Goal: Task Accomplishment & Management: Use online tool/utility

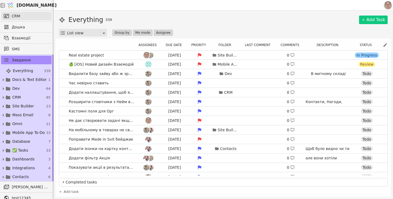
click at [35, 15] on link "CRM" at bounding box center [26, 16] width 51 height 9
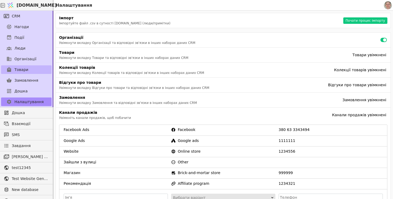
click at [34, 70] on link "Товари" at bounding box center [26, 69] width 51 height 9
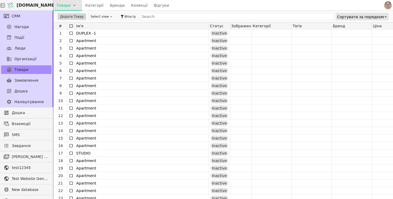
click at [75, 6] on html "[DOMAIN_NAME] Товари Категорії Бренди Колекції Відгуки CRM Нагоди Події Люди Ор…" at bounding box center [196, 99] width 393 height 199
click at [76, 17] on div "Імпортувати товари" at bounding box center [78, 16] width 46 height 9
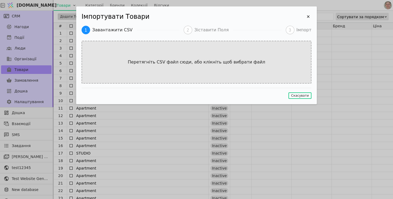
click at [194, 67] on div "Перетягніть CSV файл сюди, або клікніть щоб вибрати файл" at bounding box center [197, 62] width 230 height 43
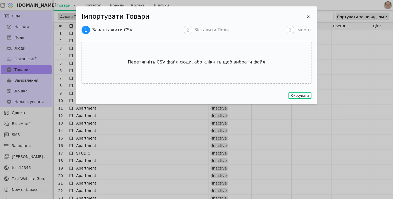
type input "C:\fakepath\ЛОГІСТИЧНІ ДАНІ 2D_08.08.25 –small v1.csv"
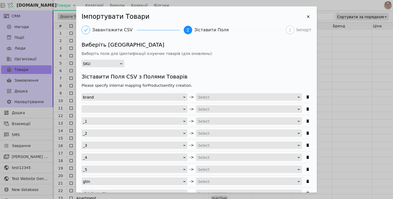
click at [120, 64] on icon "Імпортувати Товари" at bounding box center [120, 63] width 3 height 3
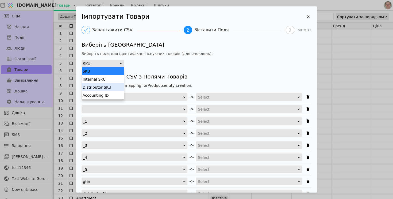
click at [110, 87] on div "Distributor SKU" at bounding box center [103, 87] width 42 height 8
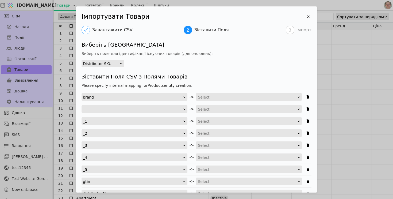
click at [189, 64] on div "Виберіть Унікальне Поле Виберіть поле для ідентифікації існуючих товарів (для о…" at bounding box center [197, 54] width 230 height 26
click at [118, 64] on div "Distributor SKU" at bounding box center [101, 63] width 37 height 7
click at [116, 65] on div "Distributor SKU" at bounding box center [101, 63] width 37 height 7
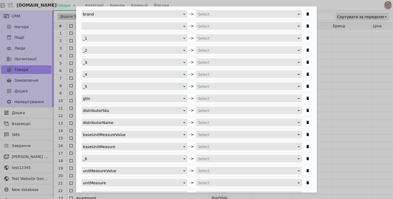
scroll to position [83, 0]
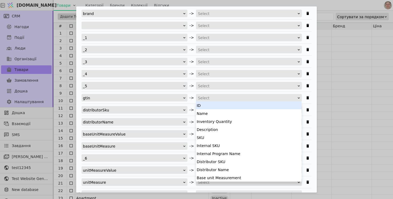
click at [219, 98] on div "Select" at bounding box center [247, 97] width 99 height 7
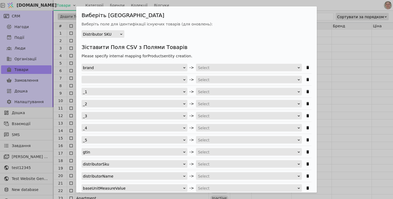
scroll to position [30, 0]
click at [224, 65] on div "Select" at bounding box center [247, 67] width 99 height 7
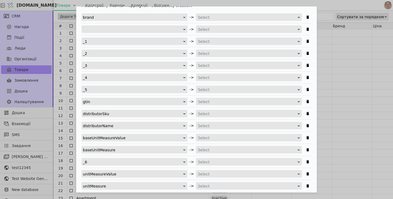
scroll to position [80, 0]
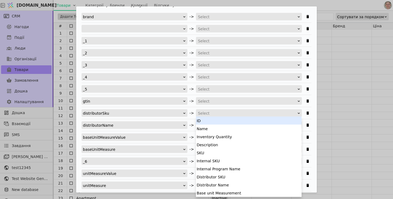
click at [208, 115] on div "Select" at bounding box center [247, 112] width 99 height 7
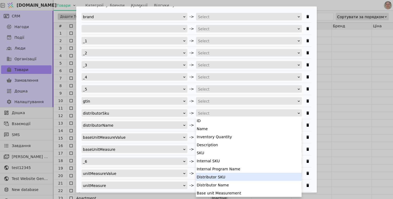
click at [227, 175] on div "Distributor SKU" at bounding box center [249, 176] width 106 height 8
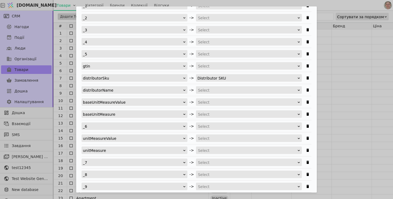
scroll to position [116, 0]
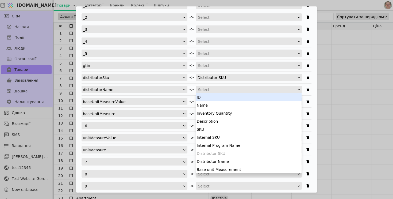
click at [221, 89] on div "Select" at bounding box center [247, 89] width 99 height 7
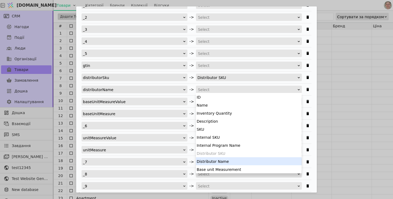
click at [226, 160] on div "Distributor Name" at bounding box center [249, 161] width 106 height 8
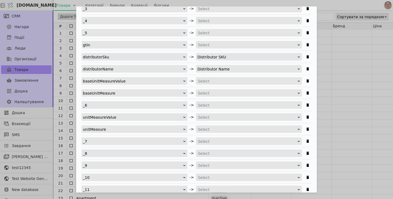
scroll to position [138, 0]
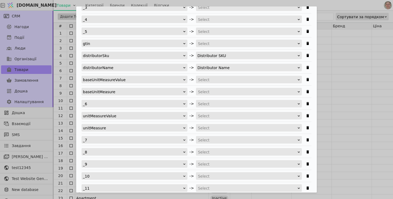
click at [219, 81] on div "Select" at bounding box center [247, 79] width 99 height 7
click at [213, 91] on div "Select" at bounding box center [247, 91] width 99 height 7
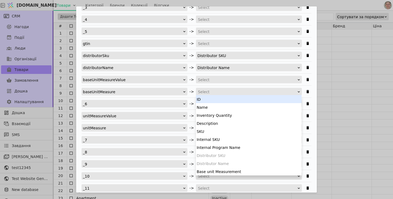
click at [213, 91] on div "Select" at bounding box center [247, 91] width 99 height 7
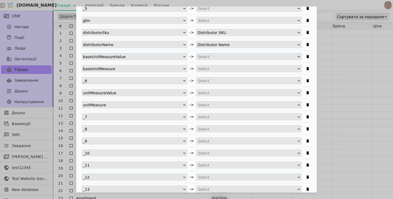
scroll to position [163, 0]
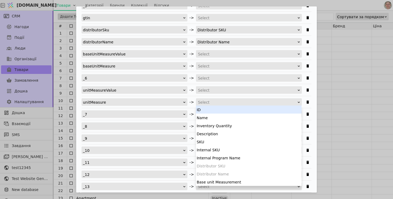
click at [206, 101] on div "Select" at bounding box center [247, 101] width 99 height 7
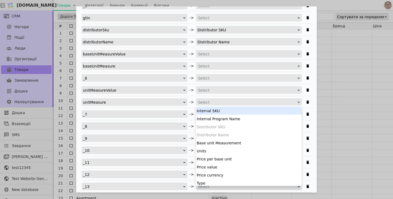
scroll to position [40, 0]
click at [223, 67] on div "Select" at bounding box center [247, 65] width 99 height 7
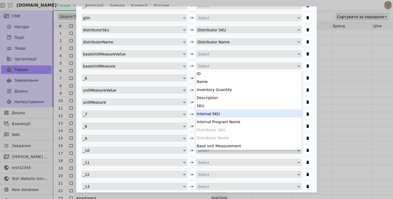
scroll to position [15, 0]
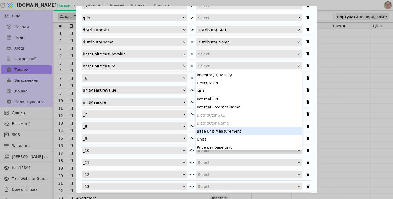
click at [229, 130] on div "Base unit Measurement" at bounding box center [249, 131] width 106 height 8
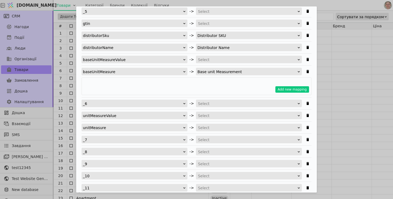
scroll to position [157, 0]
click at [284, 90] on button "Add new mapping" at bounding box center [292, 90] width 34 height 6
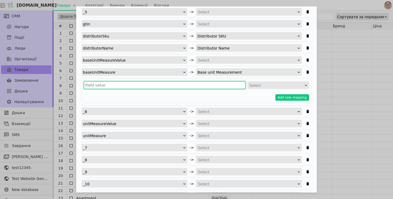
click at [124, 87] on input "Імпортувати Товари" at bounding box center [164, 84] width 161 height 7
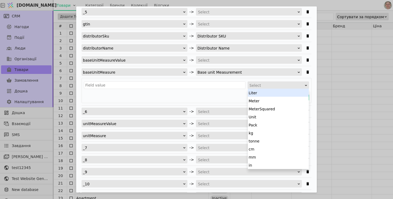
click at [260, 86] on div "Select" at bounding box center [276, 85] width 54 height 7
click at [264, 109] on div "MeterSquared" at bounding box center [278, 109] width 61 height 8
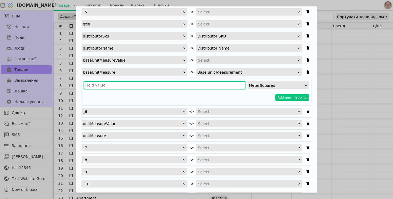
click at [206, 87] on input "Імпортувати Товари" at bounding box center [164, 84] width 161 height 7
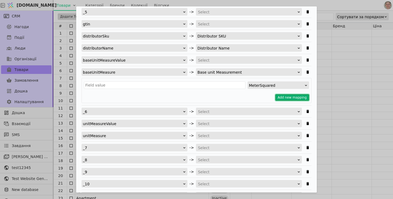
click at [289, 95] on button "Add new mapping" at bounding box center [292, 97] width 34 height 6
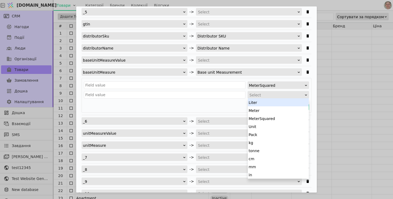
click at [271, 95] on div "Select" at bounding box center [276, 94] width 54 height 7
click at [267, 128] on div "Unit" at bounding box center [278, 126] width 61 height 8
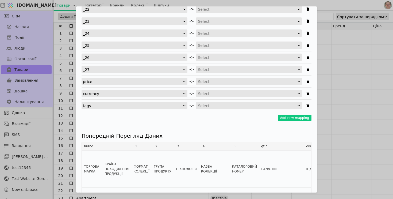
scroll to position [491, 0]
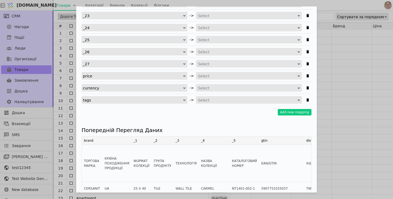
click at [222, 87] on div "Select" at bounding box center [247, 87] width 99 height 7
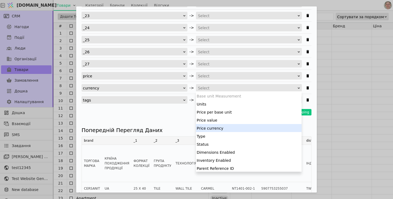
scroll to position [73, 0]
click at [229, 126] on div "Price currency" at bounding box center [249, 126] width 106 height 8
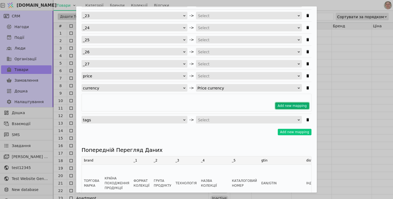
click at [286, 106] on button "Add new mapping" at bounding box center [292, 105] width 34 height 6
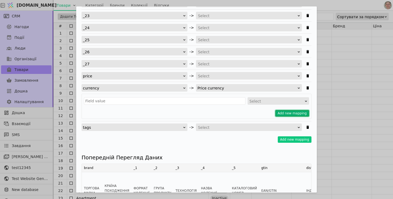
click at [284, 114] on button "Add new mapping" at bounding box center [292, 113] width 34 height 6
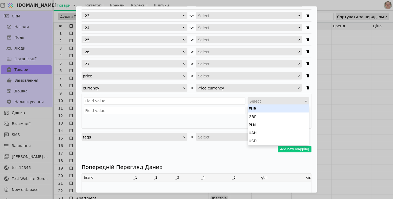
click at [266, 101] on div "Select" at bounding box center [276, 100] width 54 height 7
click at [264, 111] on div "EUR" at bounding box center [278, 108] width 61 height 8
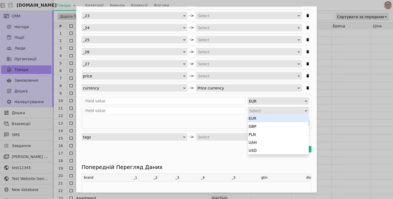
click at [264, 111] on div "Select" at bounding box center [276, 110] width 54 height 7
click at [264, 150] on div "USD" at bounding box center [278, 150] width 61 height 8
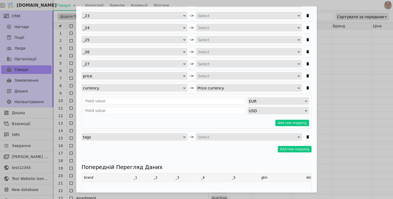
click at [237, 117] on div "EUR USD Add new mapping" at bounding box center [197, 111] width 230 height 35
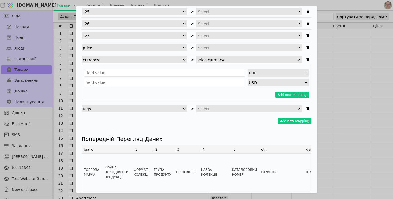
scroll to position [520, 0]
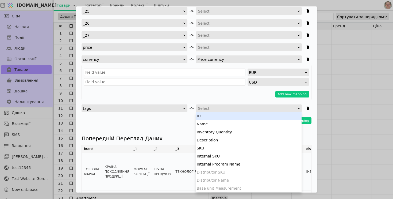
click at [237, 107] on div "Select" at bounding box center [247, 108] width 99 height 7
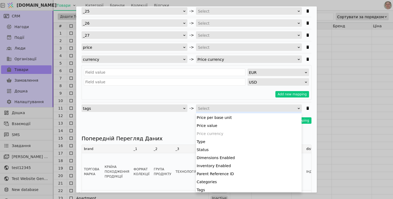
scroll to position [88, 0]
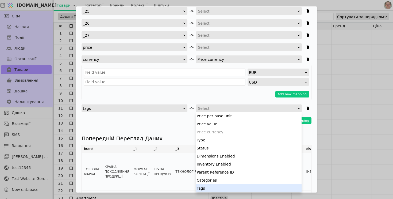
click at [223, 190] on div "Tags" at bounding box center [249, 188] width 106 height 8
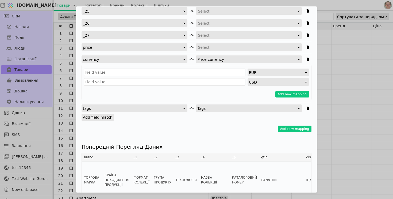
click at [104, 118] on label "Add field match" at bounding box center [98, 117] width 32 height 7
click at [0, 0] on input "Add field match" at bounding box center [0, 0] width 0 height 0
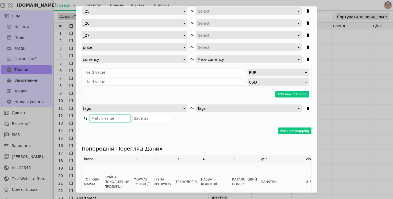
click at [115, 118] on input "Імпортувати Товари" at bounding box center [110, 117] width 40 height 7
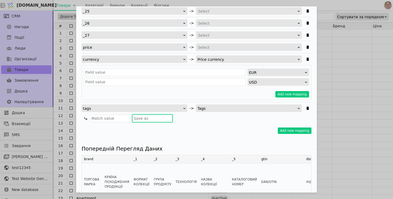
click at [150, 120] on input "Імпортувати Товари" at bounding box center [152, 117] width 40 height 7
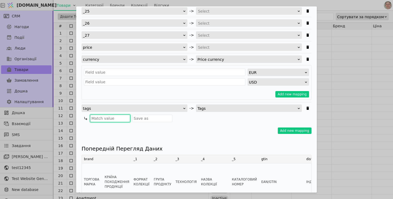
click at [115, 118] on input "Імпортувати Товари" at bounding box center [110, 117] width 40 height 7
type input "Імпорт"
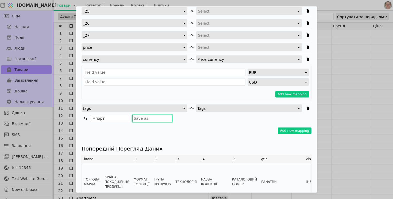
click at [152, 118] on input "Імпортувати Товари" at bounding box center [152, 117] width 40 height 7
type input "Імпорт"
click at [220, 127] on div "Add new mapping" at bounding box center [197, 130] width 230 height 6
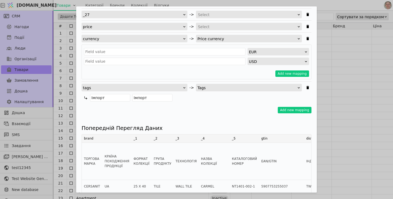
scroll to position [547, 0]
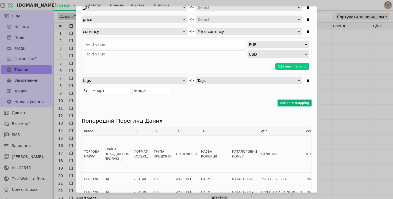
click at [293, 102] on button "Add new mapping" at bounding box center [295, 102] width 34 height 6
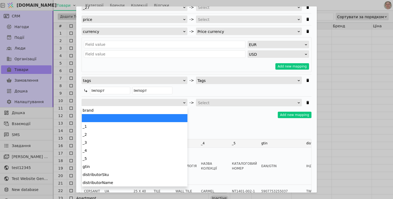
click at [172, 103] on div "Імпортувати Товари" at bounding box center [133, 102] width 100 height 7
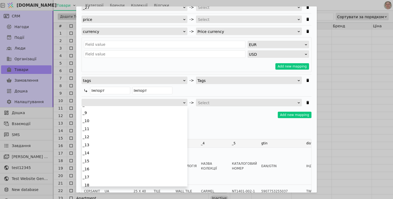
scroll to position [233, 0]
click at [205, 111] on div "Add new mapping" at bounding box center [197, 114] width 230 height 6
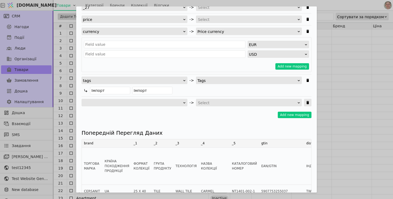
click at [308, 99] on span "Імпортувати Товари" at bounding box center [307, 102] width 7 height 7
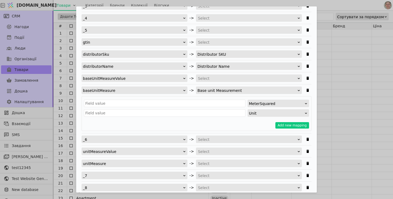
scroll to position [139, 0]
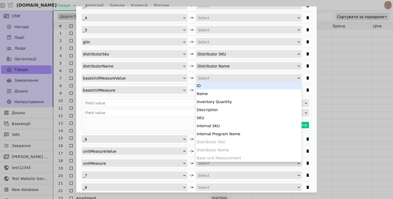
click at [220, 78] on div "Select" at bounding box center [247, 77] width 99 height 7
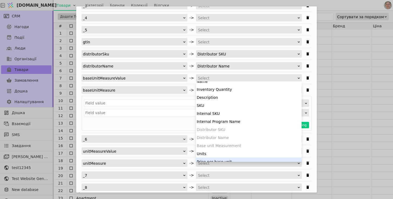
scroll to position [11, 0]
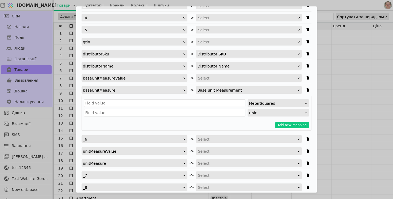
click at [187, 122] on div "Add new mapping" at bounding box center [196, 125] width 225 height 6
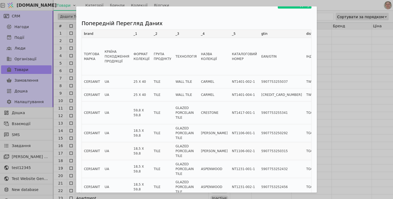
scroll to position [705, 0]
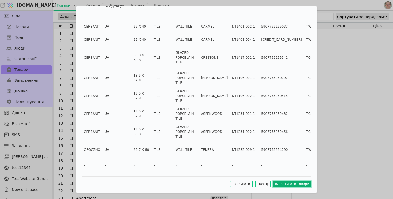
click at [287, 184] on button "Імпортувати Товари" at bounding box center [292, 183] width 39 height 6
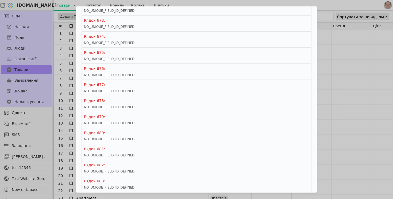
scroll to position [11100, 0]
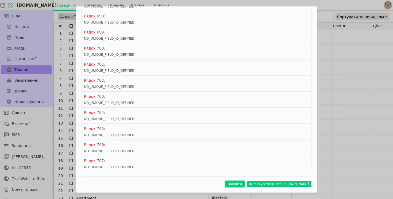
click at [245, 180] on button "Закрити" at bounding box center [235, 183] width 20 height 6
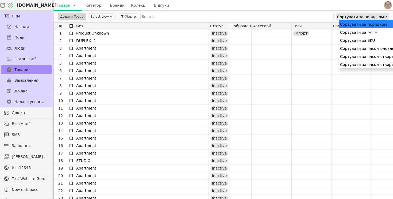
click at [350, 14] on div "Сортувати за порядком" at bounding box center [360, 16] width 47 height 7
click at [361, 55] on div "Сортувати за часом створення" at bounding box center [382, 56] width 86 height 8
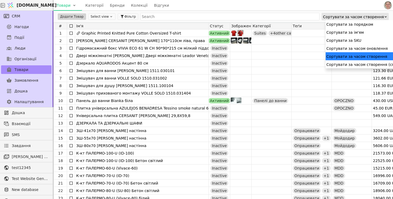
click at [362, 17] on div "Сортувати за часом створення" at bounding box center [353, 16] width 61 height 7
click at [361, 63] on div "Сортувати за часом створення (спадання)" at bounding box center [369, 64] width 86 height 8
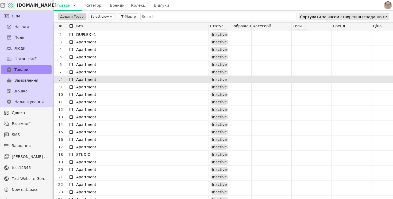
scroll to position [0, 0]
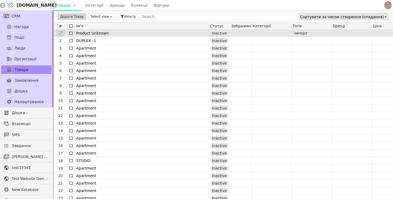
click at [61, 33] on icon at bounding box center [61, 33] width 4 height 4
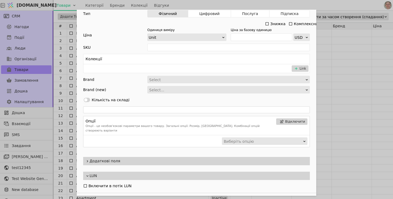
scroll to position [104, 0]
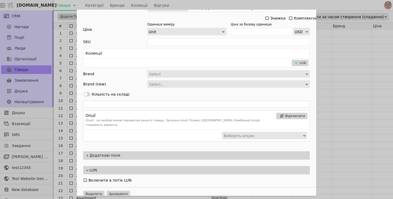
click at [149, 152] on span "Додаткові поля" at bounding box center [199, 155] width 218 height 6
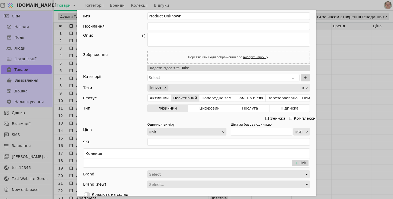
scroll to position [0, 0]
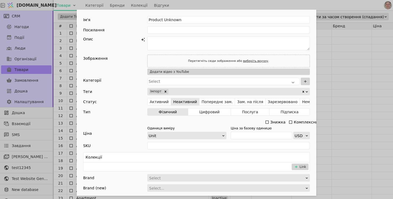
click at [59, 4] on div "Ім'я Product Unknown Посилання Опис Зображення Перетягніть сюди зображення або …" at bounding box center [196, 99] width 393 height 199
click at [71, 4] on div "Ім'я Product Unknown Посилання Опис Зображення Перетягніть сюди зображення або …" at bounding box center [196, 99] width 393 height 199
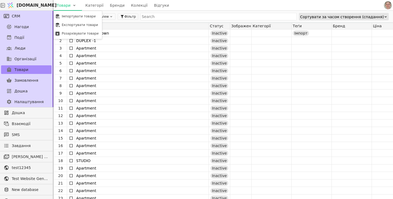
click at [71, 4] on html "Svit.One Товари Категорії Бренди Колекції Відгуки CRM Нагоди Події Люди Організ…" at bounding box center [196, 99] width 393 height 199
click at [73, 16] on div "Імпортувати товари" at bounding box center [78, 16] width 46 height 9
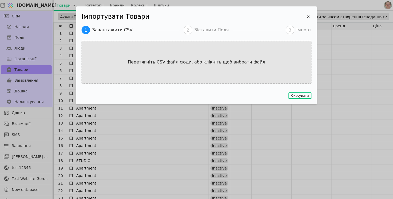
click at [201, 57] on div "Перетягніть CSV файл сюди, або клікніть щоб вибрати файл" at bounding box center [197, 62] width 230 height 43
type input "C:\fakepath\ЛОГІСТИЧНІ ДАНІ 2D_08.08.25 –small v1.csv"
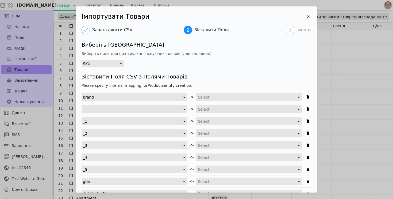
scroll to position [14, 0]
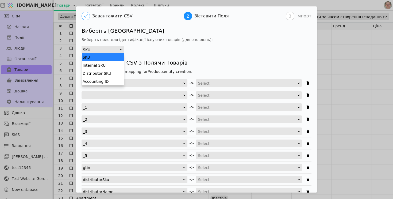
click at [119, 49] on div "SKU" at bounding box center [101, 49] width 37 height 7
click at [111, 72] on div "Distributor SKU" at bounding box center [103, 73] width 42 height 8
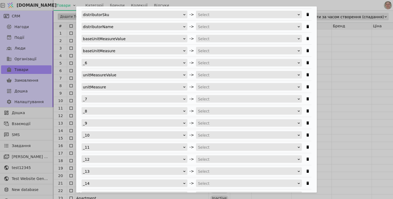
scroll to position [179, 0]
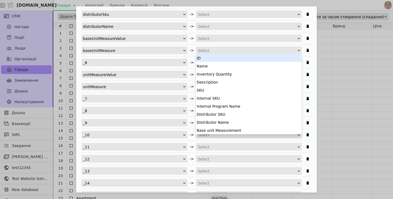
click at [204, 48] on div "Select" at bounding box center [247, 50] width 99 height 7
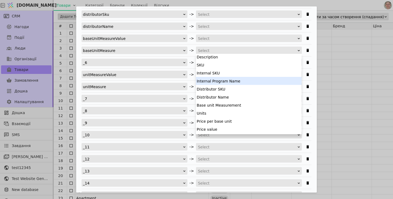
scroll to position [27, 0]
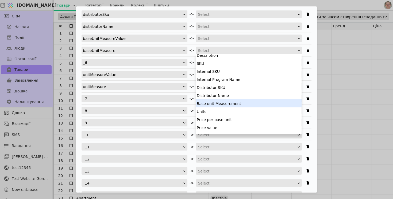
click at [226, 104] on div "Base unit Measurement" at bounding box center [249, 103] width 106 height 8
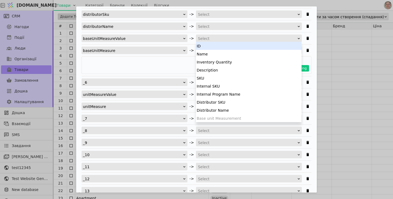
click at [214, 37] on div "Select" at bounding box center [247, 38] width 99 height 7
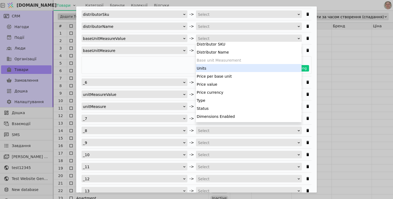
scroll to position [65, 0]
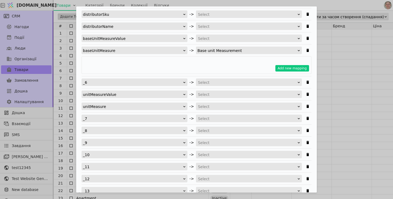
click at [178, 66] on div "Add new mapping" at bounding box center [196, 68] width 225 height 6
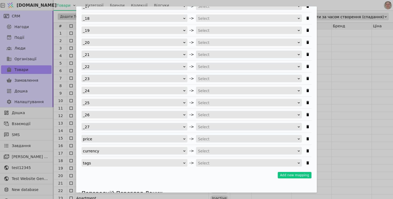
scroll to position [435, 0]
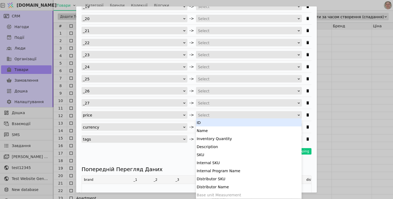
click at [232, 114] on div "Select" at bounding box center [247, 114] width 99 height 7
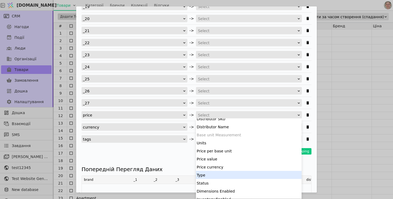
scroll to position [59, 0]
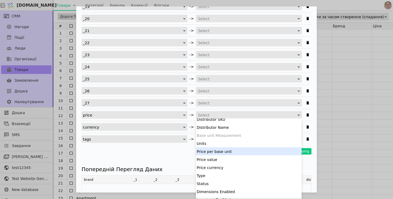
click at [247, 150] on div "Price per base unit" at bounding box center [249, 151] width 106 height 8
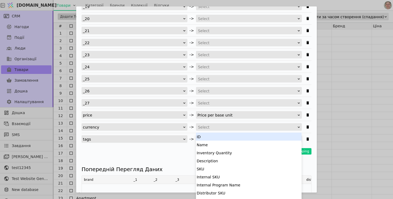
scroll to position [2, 0]
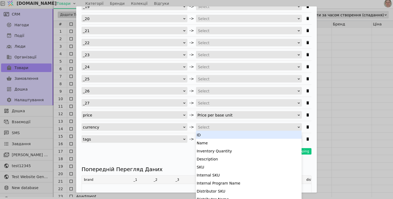
click at [227, 126] on div "Select" at bounding box center [247, 126] width 99 height 7
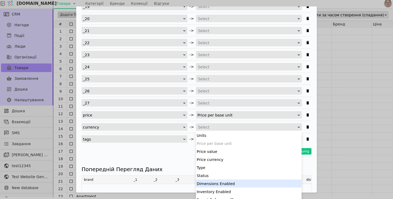
scroll to position [81, 0]
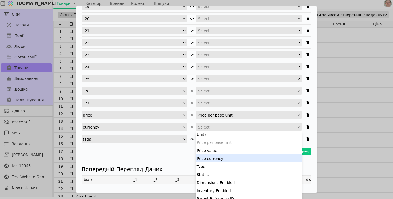
click at [231, 157] on div "Price currency" at bounding box center [249, 158] width 106 height 8
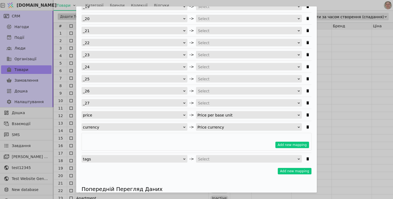
scroll to position [0, 0]
click at [286, 146] on button "Add new mapping" at bounding box center [292, 144] width 34 height 6
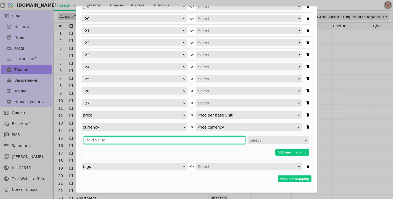
click at [136, 139] on input "Імпортувати Товари" at bounding box center [164, 139] width 161 height 7
type input "у"
type input "eur"
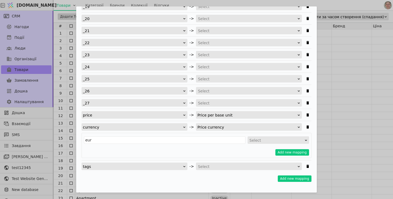
click at [270, 131] on div "currency -> Price currency eur Select Add new mapping" at bounding box center [197, 140] width 230 height 35
click at [269, 135] on div "eur Select Add new mapping" at bounding box center [197, 145] width 230 height 25
click at [264, 139] on div "Select" at bounding box center [276, 139] width 54 height 7
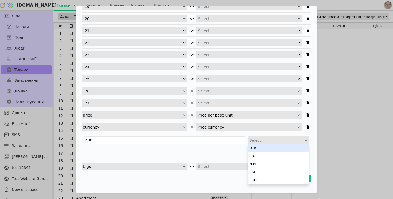
click at [262, 148] on div "EUR" at bounding box center [278, 147] width 61 height 8
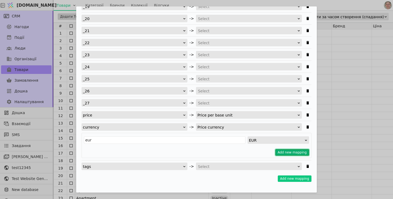
click at [291, 151] on button "Add new mapping" at bounding box center [292, 152] width 34 height 6
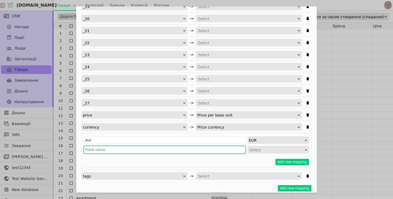
click at [168, 152] on input "Імпортувати Товари" at bounding box center [164, 149] width 161 height 7
type input "usd"
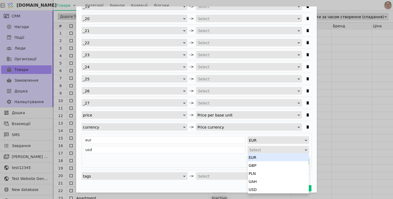
click at [282, 150] on div "Select" at bounding box center [276, 149] width 54 height 7
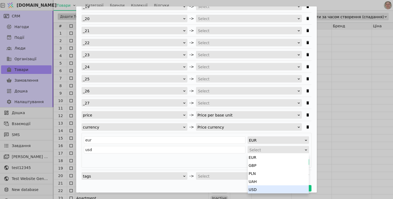
click at [265, 189] on div "USD" at bounding box center [278, 189] width 61 height 8
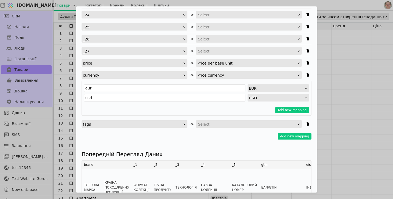
scroll to position [2, 0]
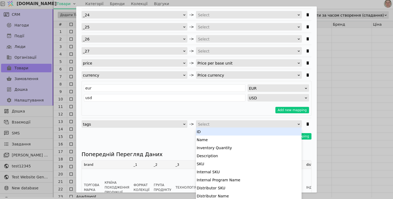
click at [209, 122] on div "Select" at bounding box center [247, 123] width 99 height 7
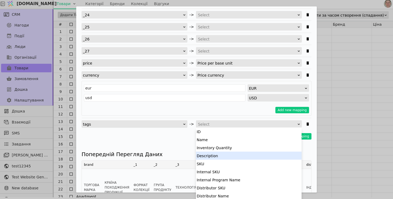
scroll to position [97, 0]
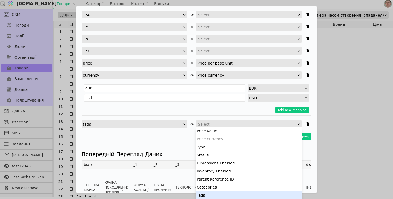
click at [205, 192] on div "Tags" at bounding box center [249, 195] width 106 height 8
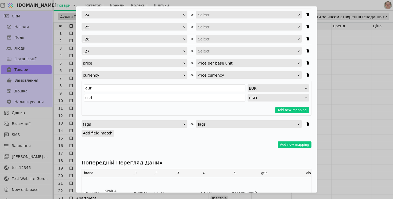
click at [99, 133] on label "Add field match" at bounding box center [98, 132] width 32 height 7
click at [0, 0] on input "Add field match" at bounding box center [0, 0] width 0 height 0
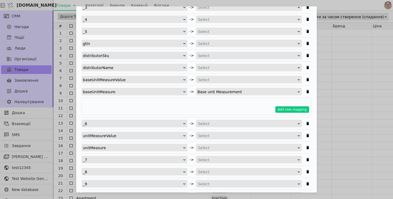
scroll to position [137, 0]
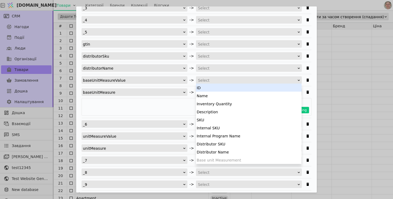
click at [215, 82] on div "Select" at bounding box center [247, 79] width 99 height 7
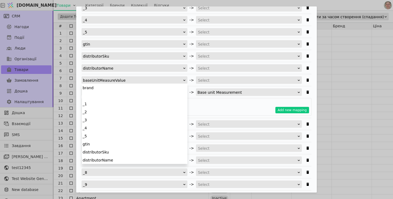
drag, startPoint x: 126, startPoint y: 79, endPoint x: 79, endPoint y: 80, distance: 46.5
click at [79, 79] on div "Імпортувати Товари Завантажити CSV 2 Зіставити Поля 3 Імпорт Виберіть Унікальне…" at bounding box center [196, 99] width 241 height 186
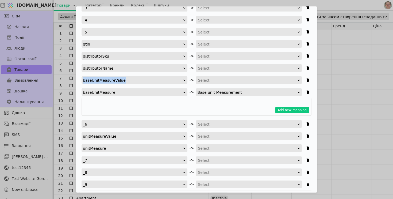
drag, startPoint x: 79, startPoint y: 80, endPoint x: 130, endPoint y: 81, distance: 50.3
click at [130, 81] on div "Імпортувати Товари Завантажити CSV 2 Зіставити Поля 3 Імпорт Виберіть Унікальне…" at bounding box center [196, 99] width 241 height 186
copy div "baseUnitMeasureValue"
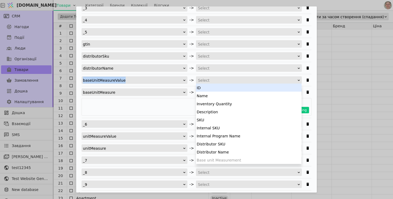
click at [273, 79] on div "Select" at bounding box center [247, 79] width 99 height 7
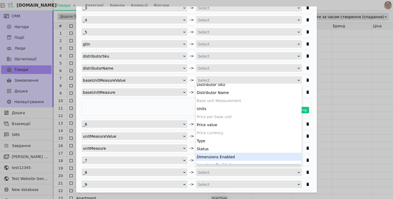
scroll to position [58, 0]
